Goal: Information Seeking & Learning: Learn about a topic

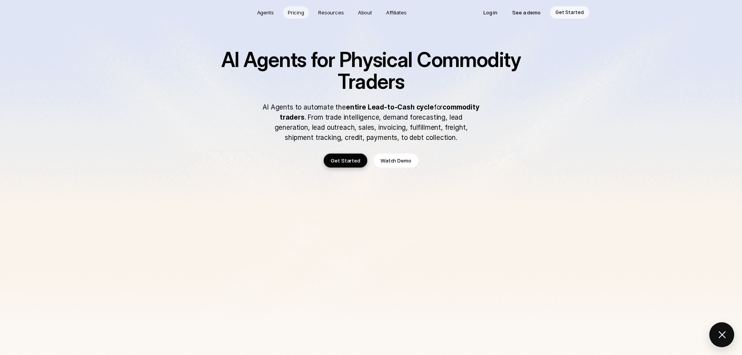
click at [295, 12] on p "Pricing" at bounding box center [296, 13] width 16 height 8
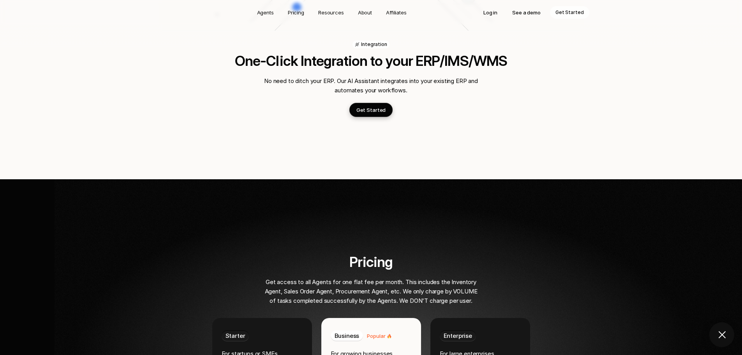
scroll to position [1219, 0]
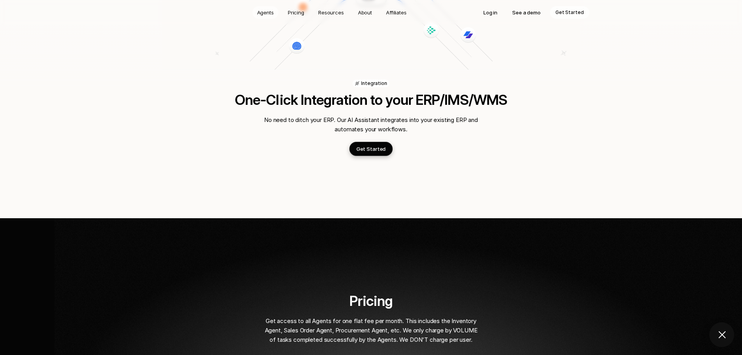
click at [264, 16] on p "Agents" at bounding box center [265, 13] width 17 height 8
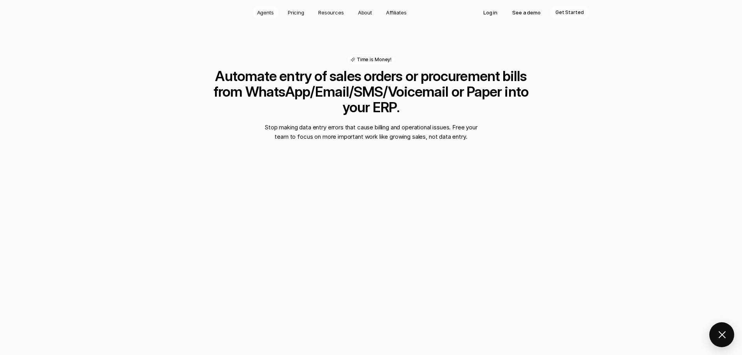
scroll to position [524, 0]
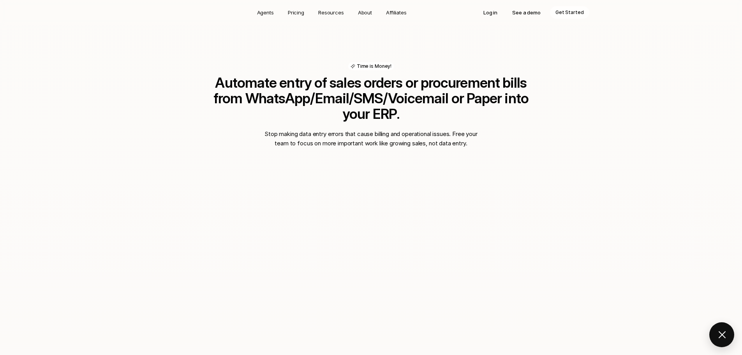
click at [527, 13] on p "See a demo" at bounding box center [526, 13] width 28 height 8
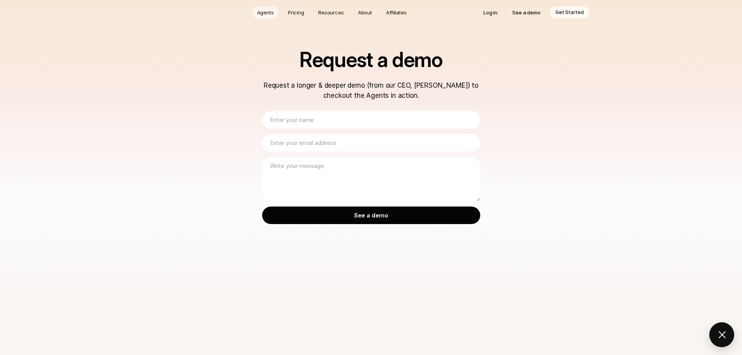
click at [269, 13] on p "Agents" at bounding box center [265, 13] width 17 height 8
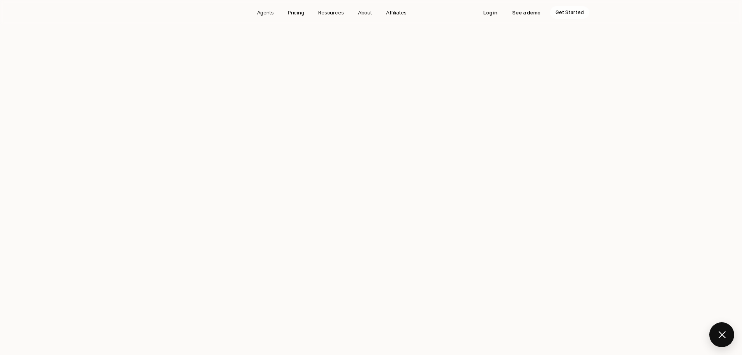
scroll to position [524, 0]
